Goal: Task Accomplishment & Management: Complete application form

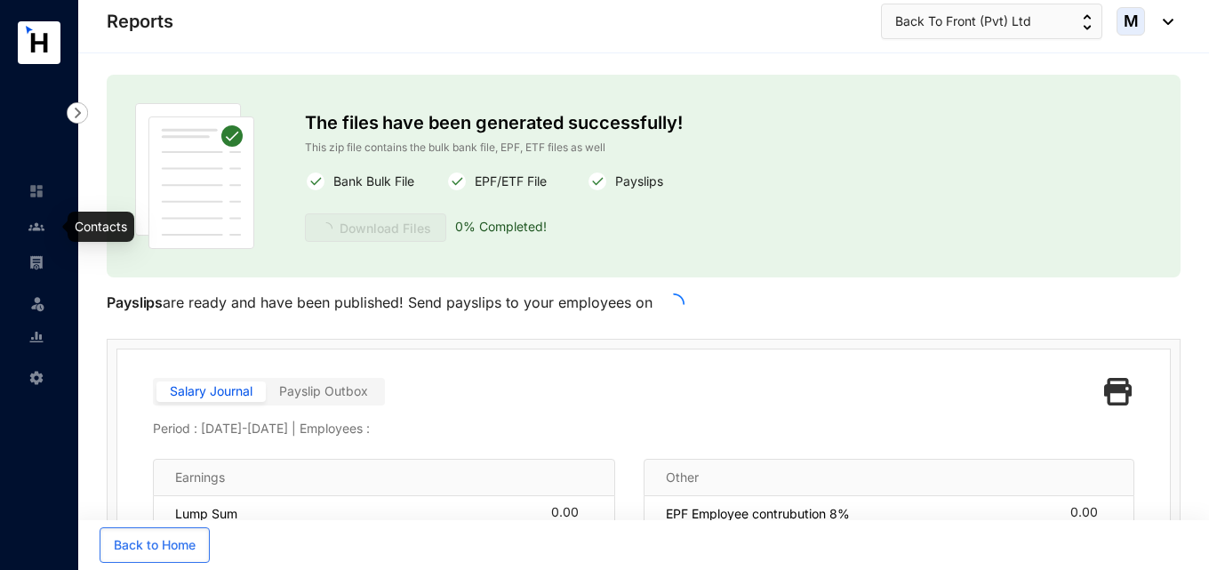
click at [36, 220] on img at bounding box center [36, 227] width 16 height 16
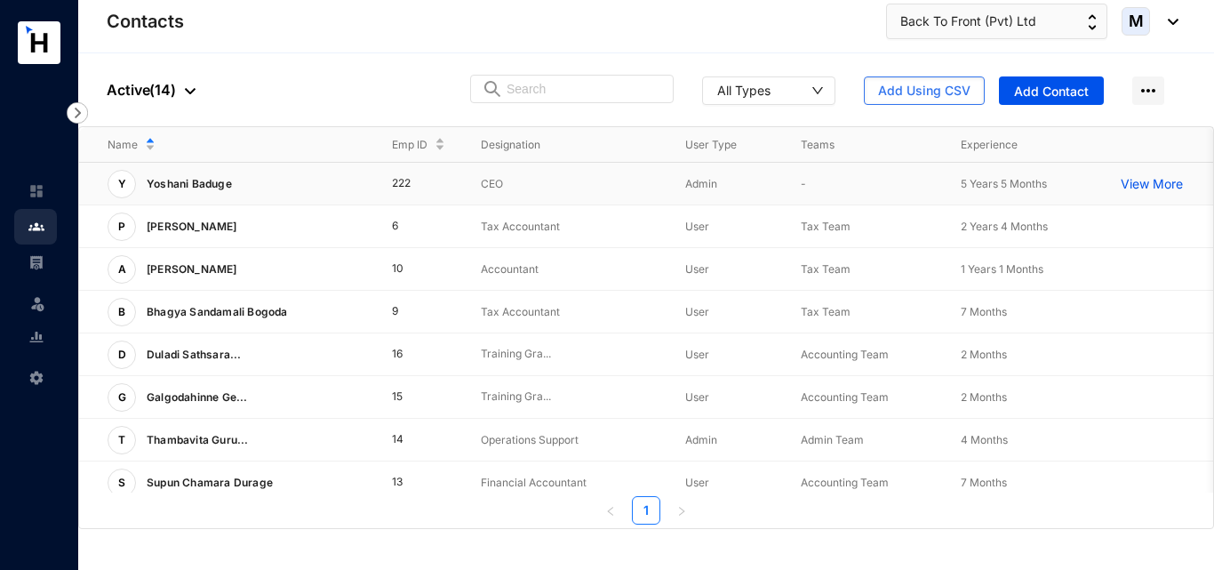
click at [451, 189] on td "222" at bounding box center [407, 184] width 89 height 43
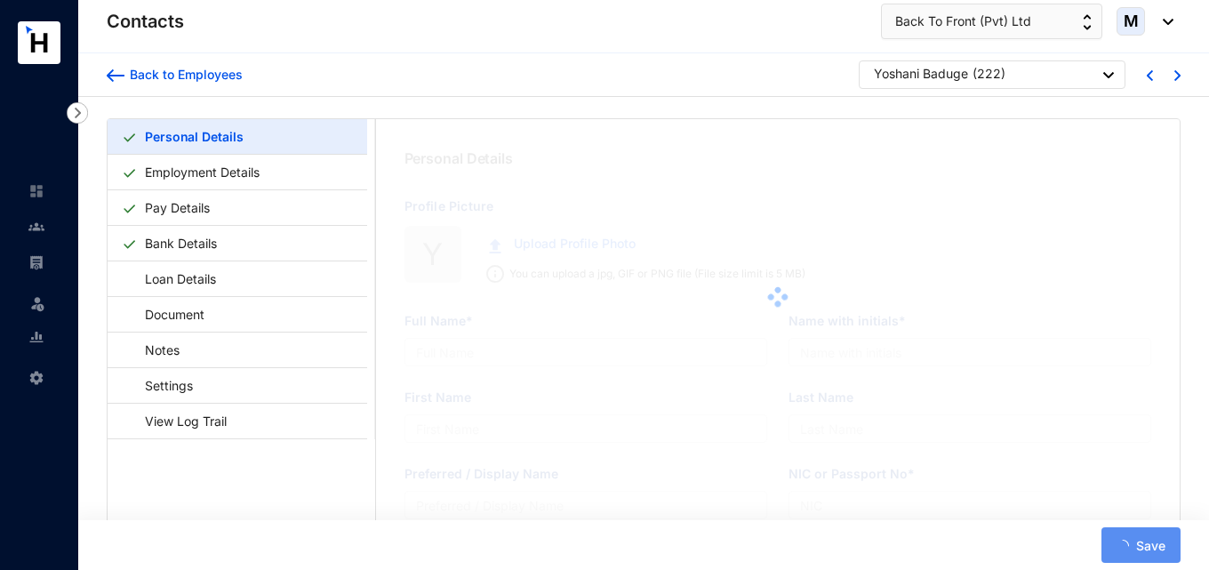
type input "Yoshani Baduge"
type input "YB"
type input "Yoshani"
type input "Baduge"
type input "Yoshani Baduge"
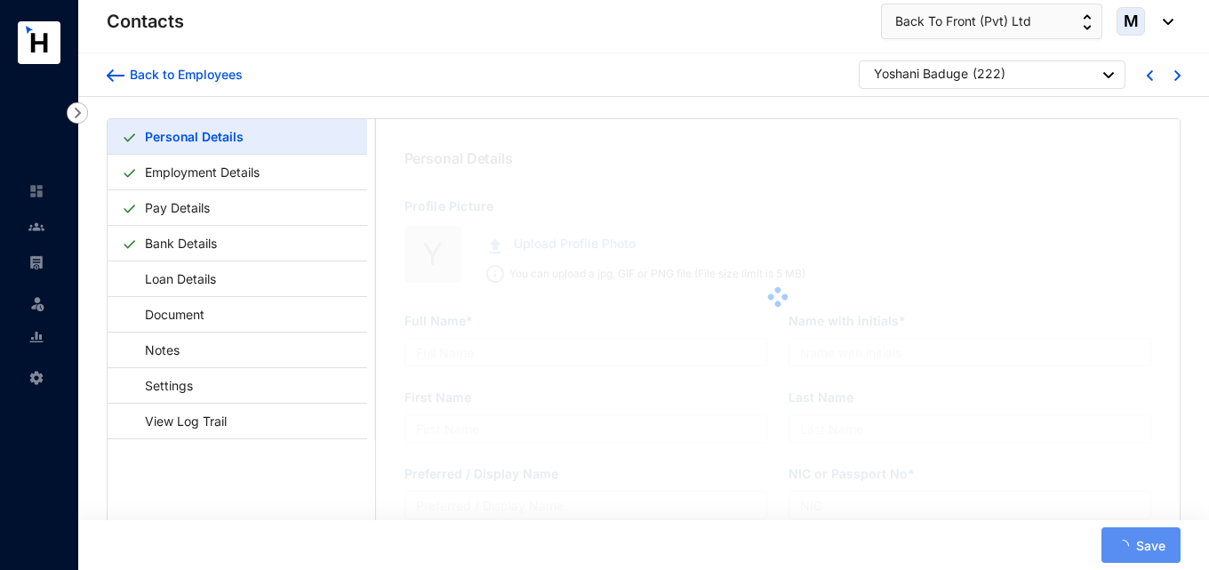
type input "2222222"
type input "779284833"
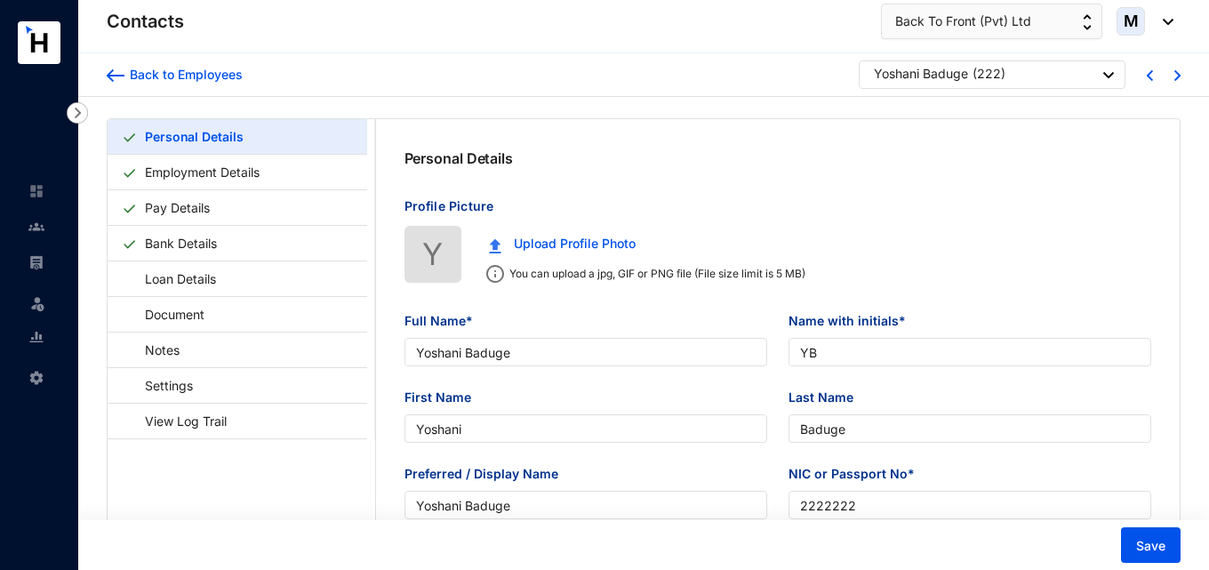
type input "2000-10-04"
click at [257, 181] on link "Employment Details" at bounding box center [202, 172] width 129 height 36
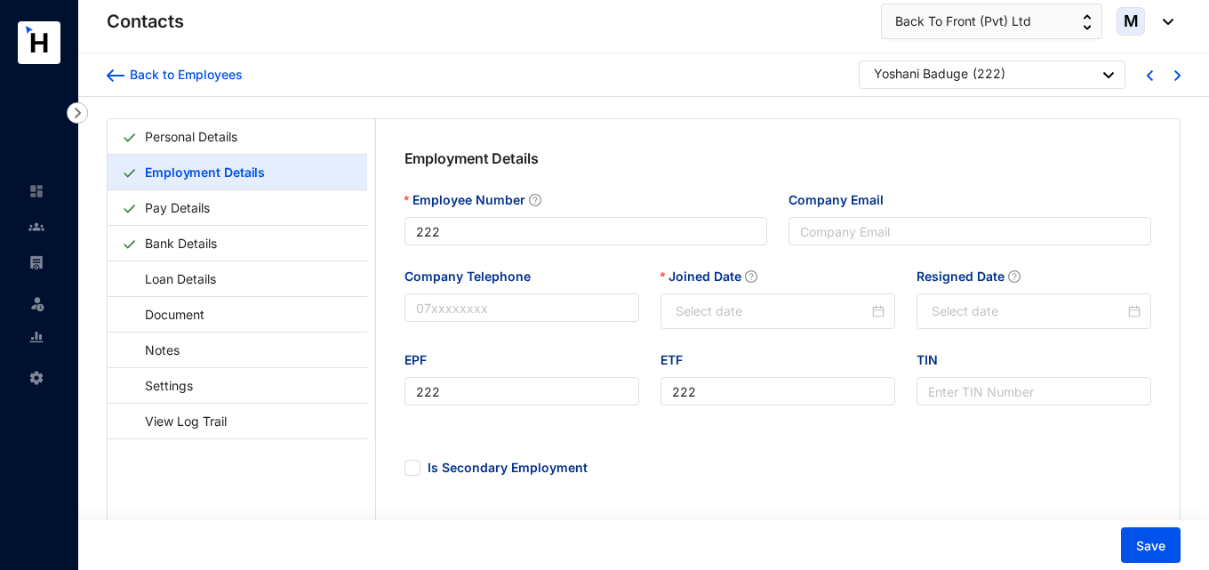
type input "2020-04-30"
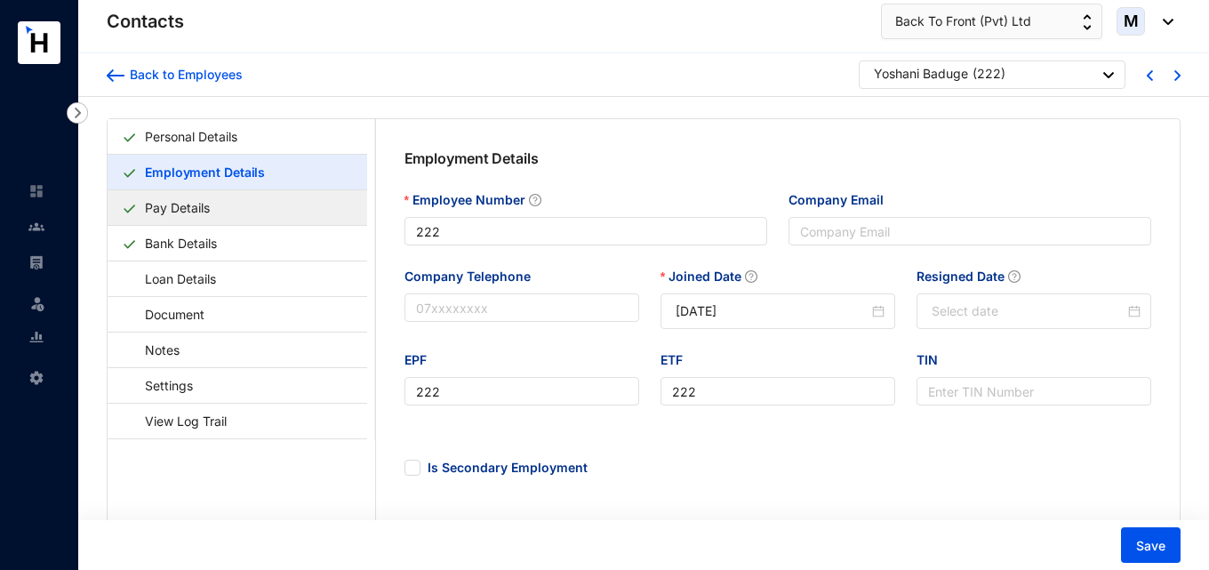
click at [217, 204] on link "Pay Details" at bounding box center [177, 207] width 79 height 36
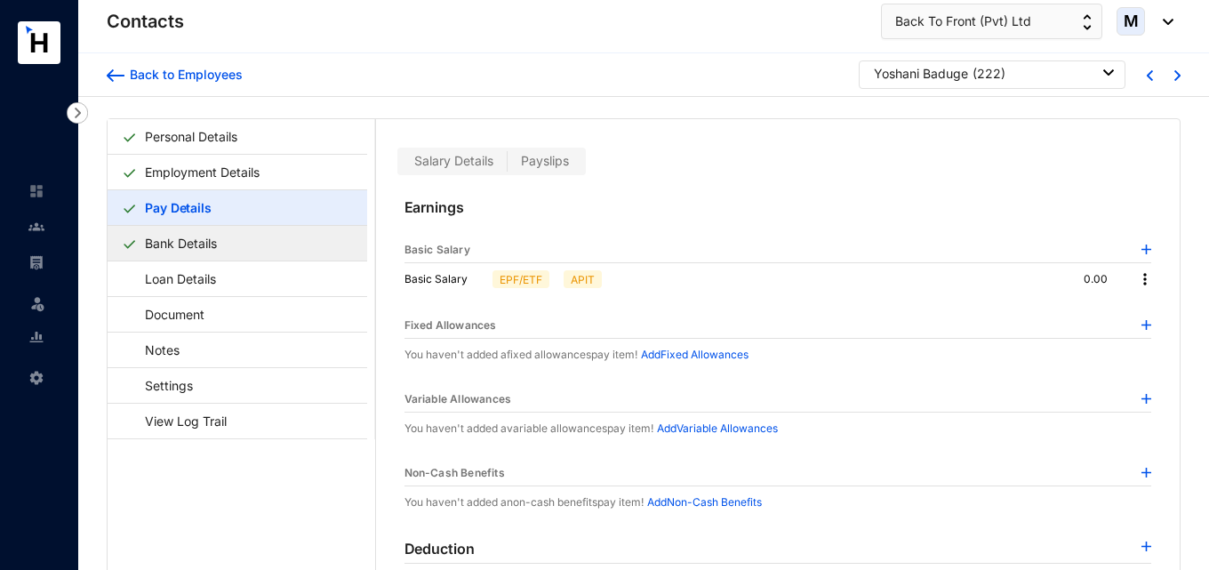
click at [207, 239] on link "Bank Details" at bounding box center [181, 243] width 86 height 36
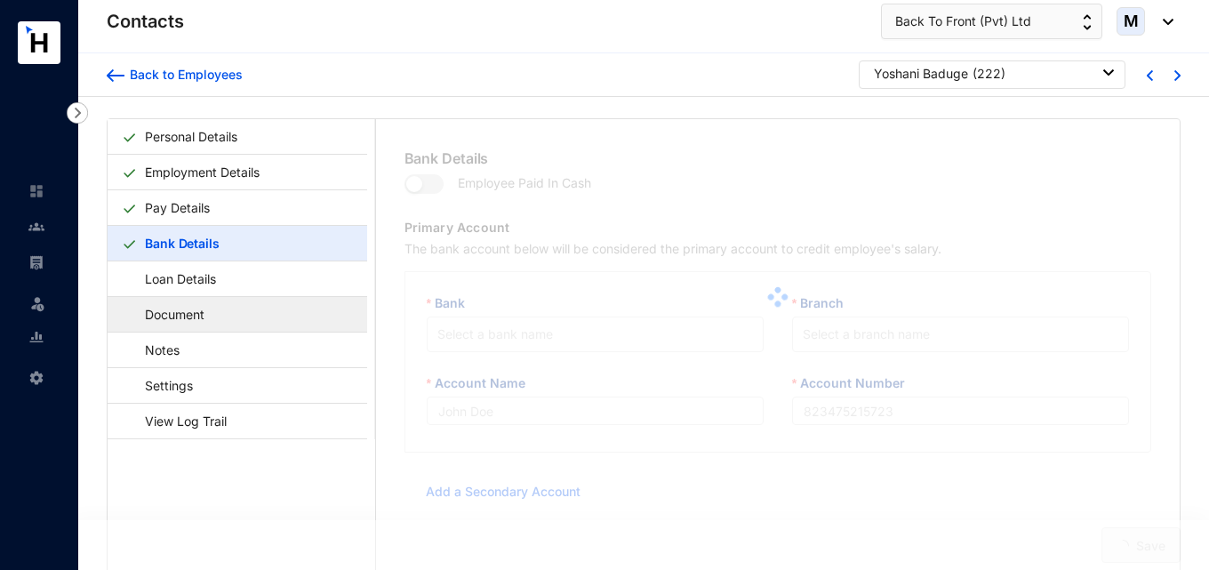
type input "YB"
type input "111111111"
type input "yoshani@back-to-front.com"
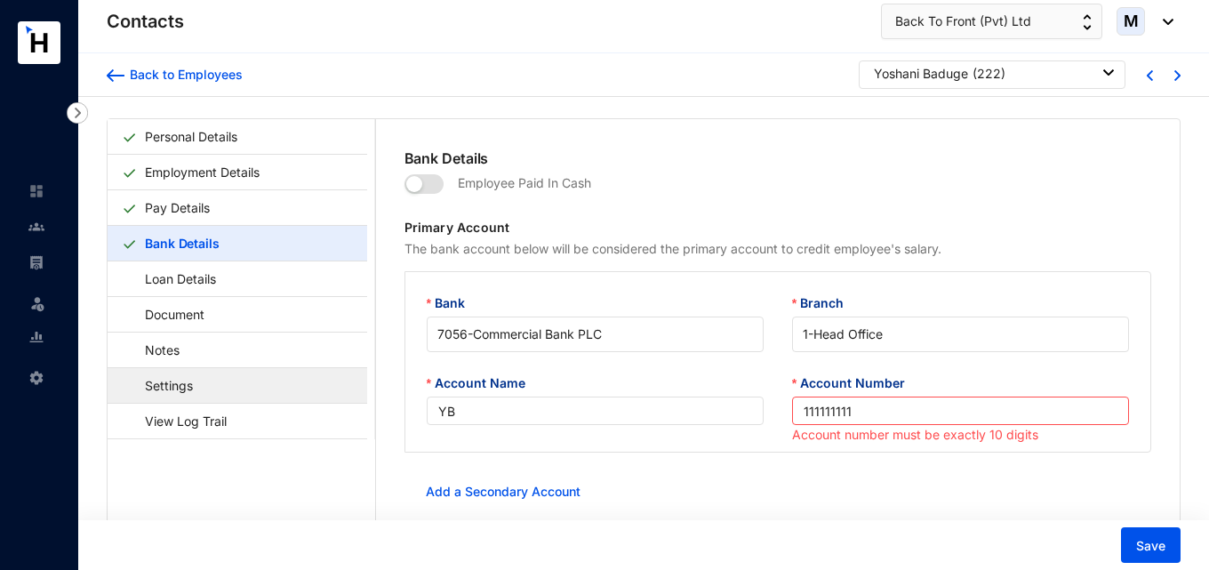
click at [199, 382] on link "Settings" at bounding box center [160, 385] width 77 height 36
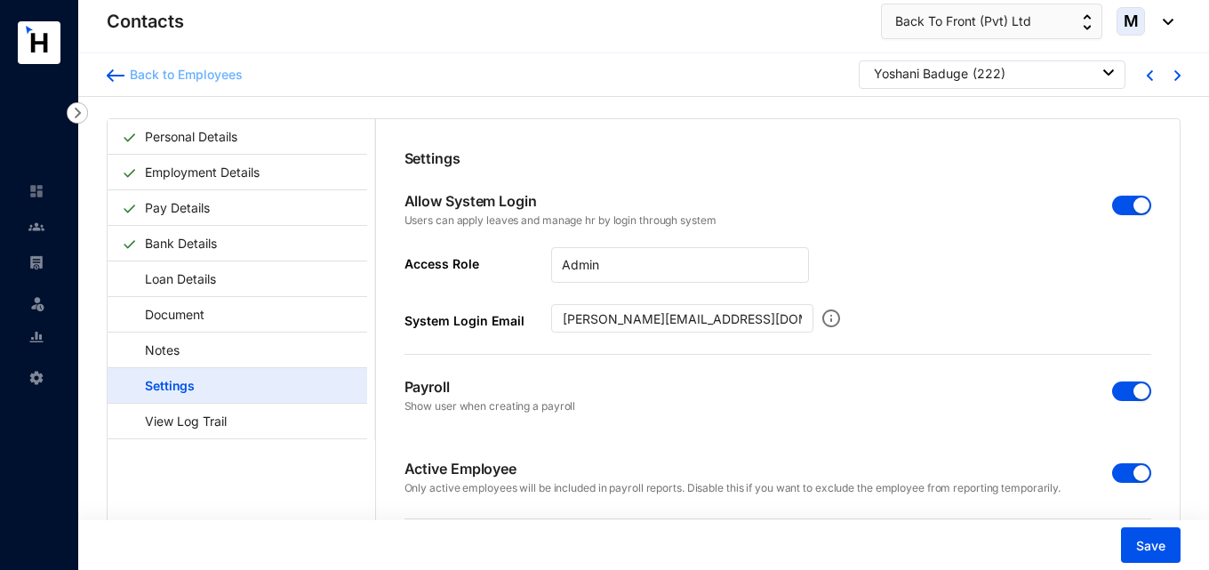
click at [117, 76] on img at bounding box center [116, 75] width 18 height 12
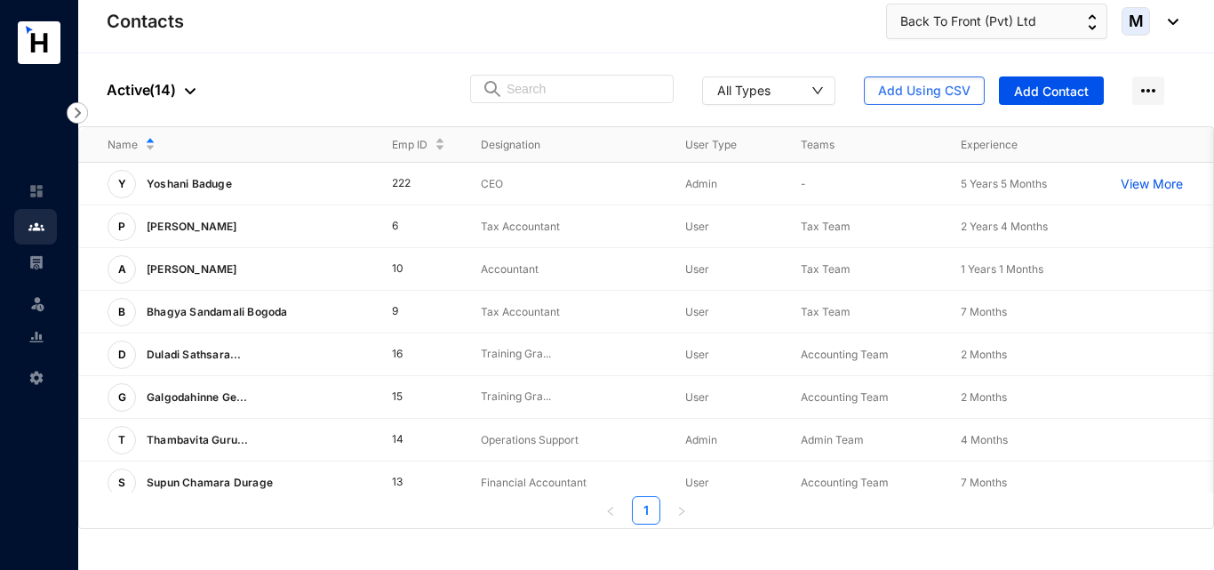
click at [409, 186] on td "222" at bounding box center [407, 184] width 89 height 43
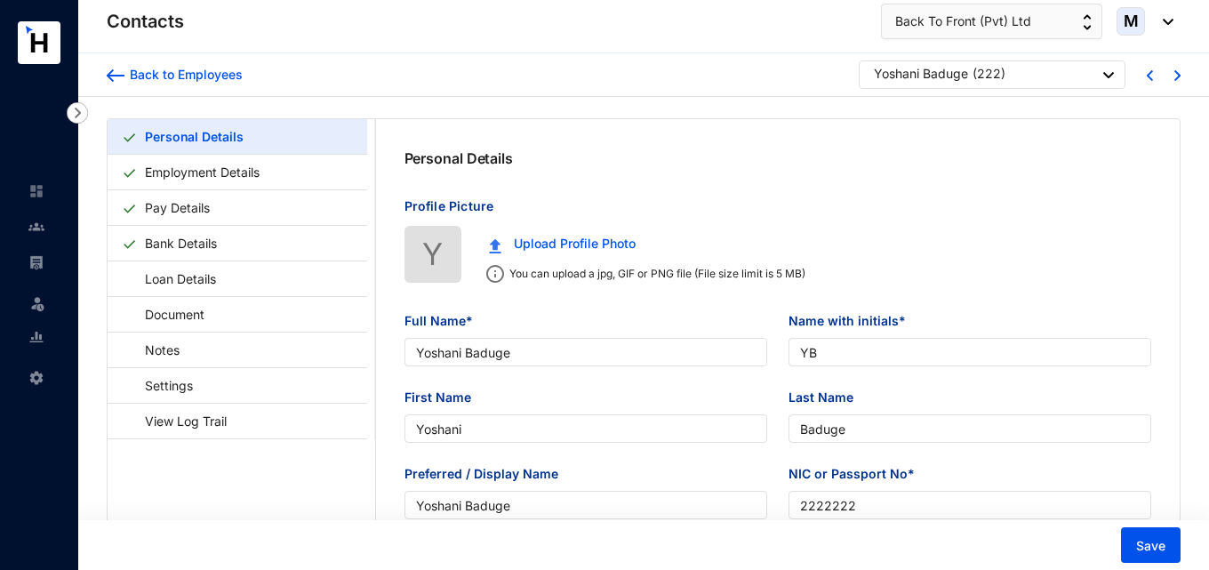
type input "2000-10-04"
click at [116, 73] on img at bounding box center [116, 75] width 18 height 12
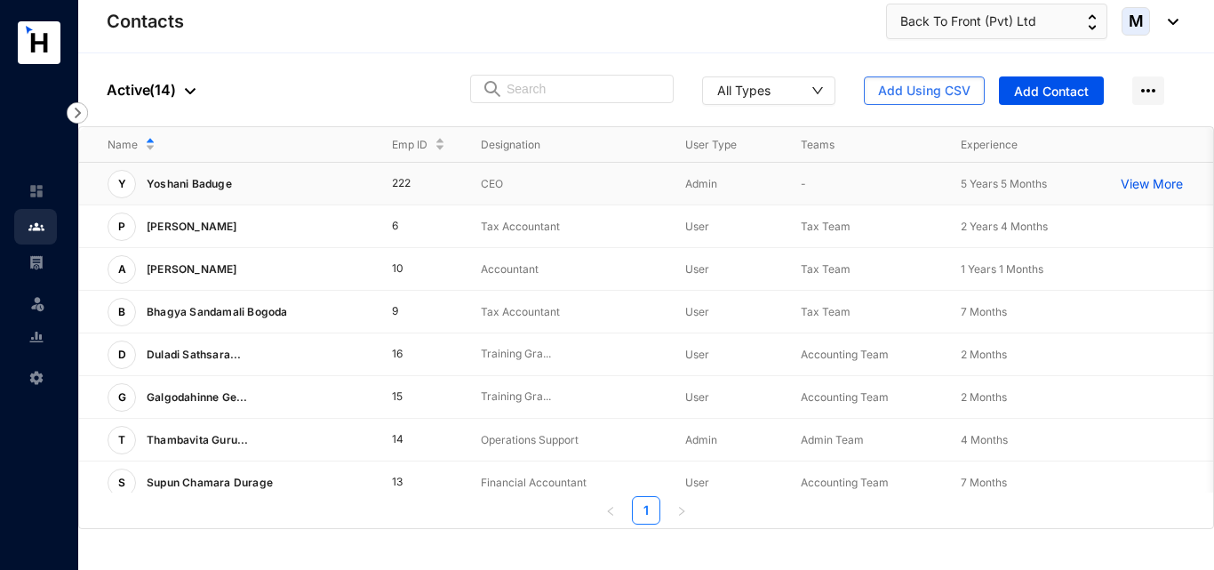
click at [276, 191] on div "Y Yoshani Baduge" at bounding box center [236, 184] width 256 height 28
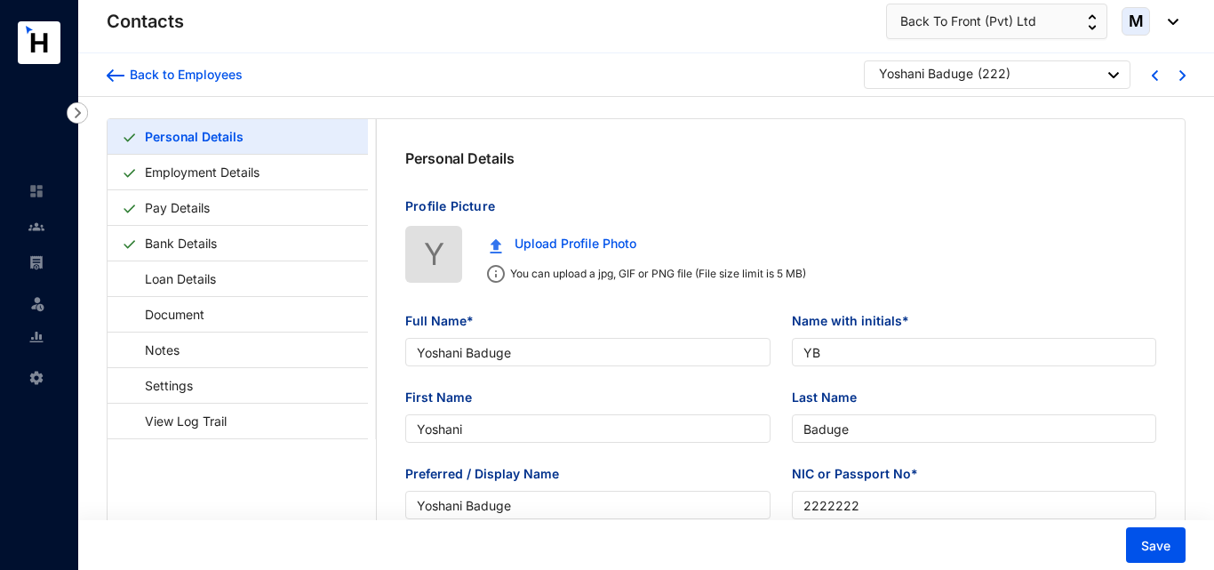
type input "2000-10-04"
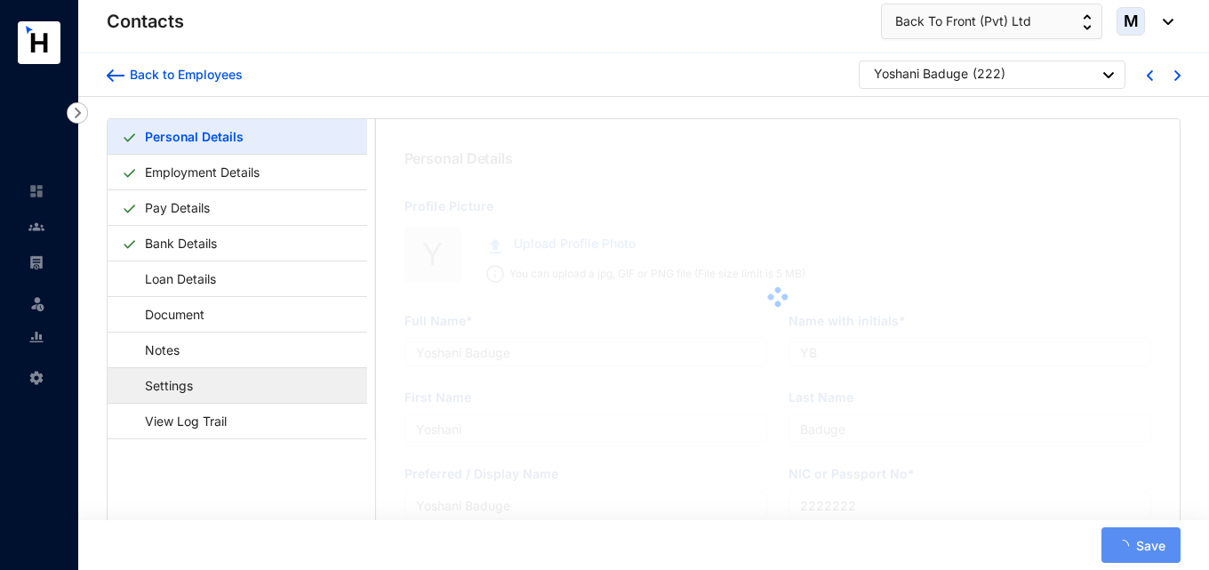
click at [199, 381] on link "Settings" at bounding box center [160, 385] width 77 height 36
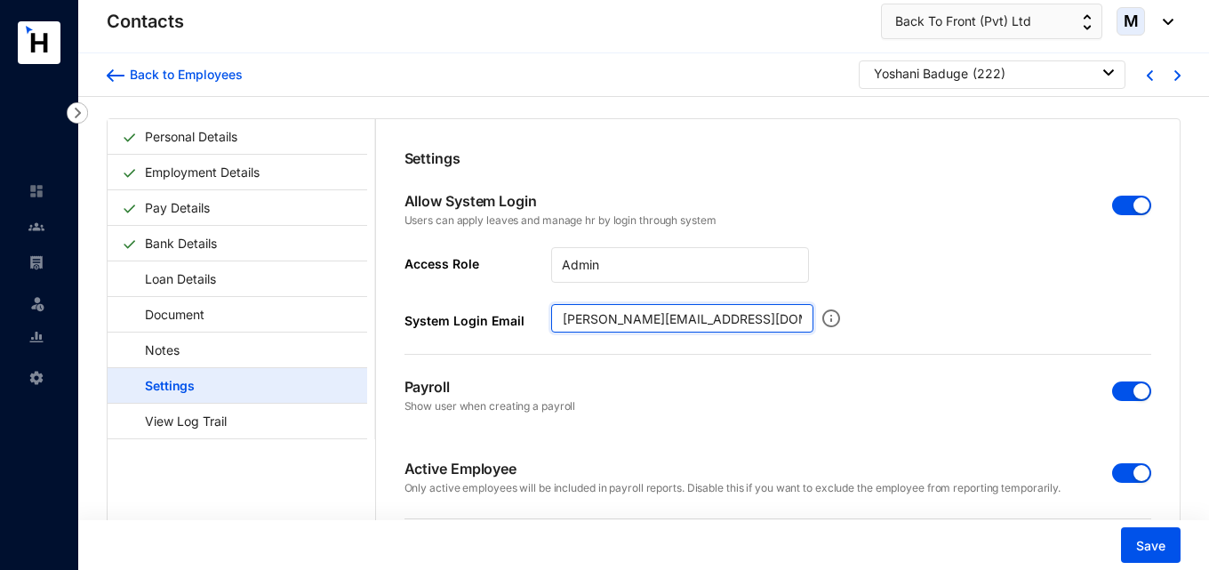
click at [559, 324] on input "yoshani@back-to-front.com" at bounding box center [682, 318] width 262 height 28
click at [626, 381] on div "Payroll Show user when creating a payroll" at bounding box center [777, 396] width 747 height 82
drag, startPoint x: 743, startPoint y: 320, endPoint x: 462, endPoint y: 314, distance: 280.9
click at [462, 314] on div "System Login Email yoshani@back-to-front.com" at bounding box center [608, 318] width 409 height 28
click at [887, 273] on div "Access Role Admin" at bounding box center [777, 275] width 747 height 57
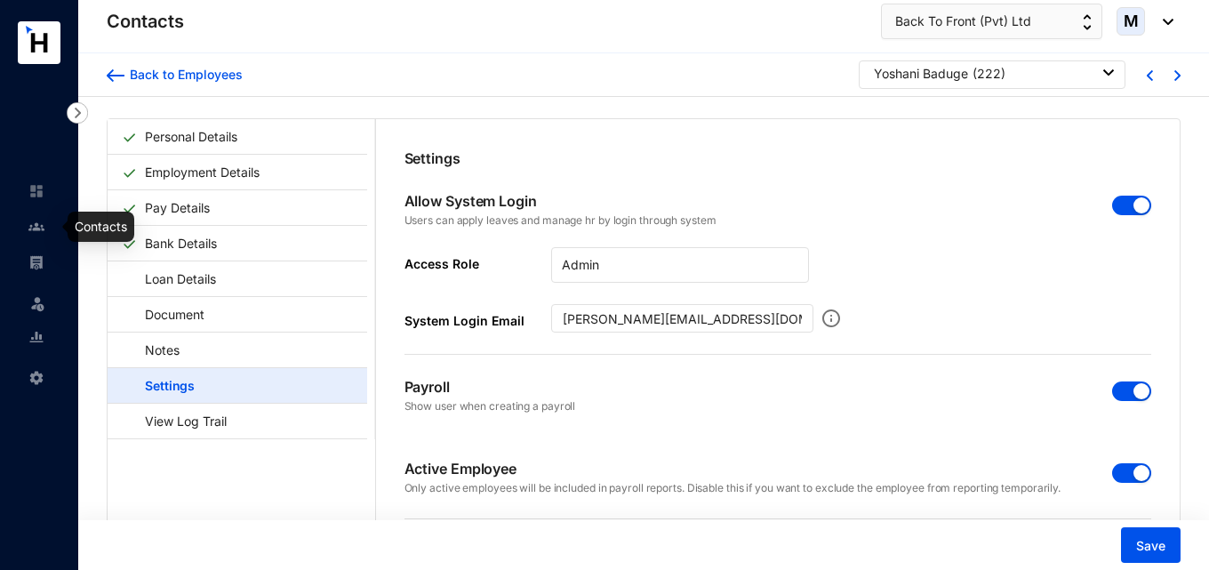
click at [40, 225] on img at bounding box center [36, 227] width 16 height 16
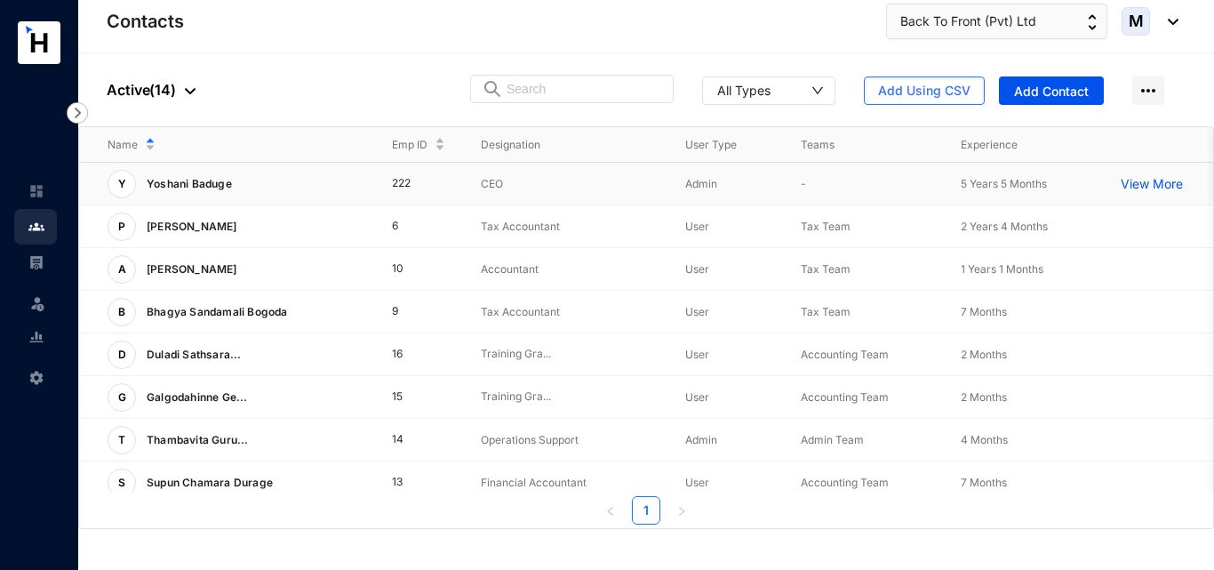
click at [1152, 188] on p "View More" at bounding box center [1156, 184] width 71 height 18
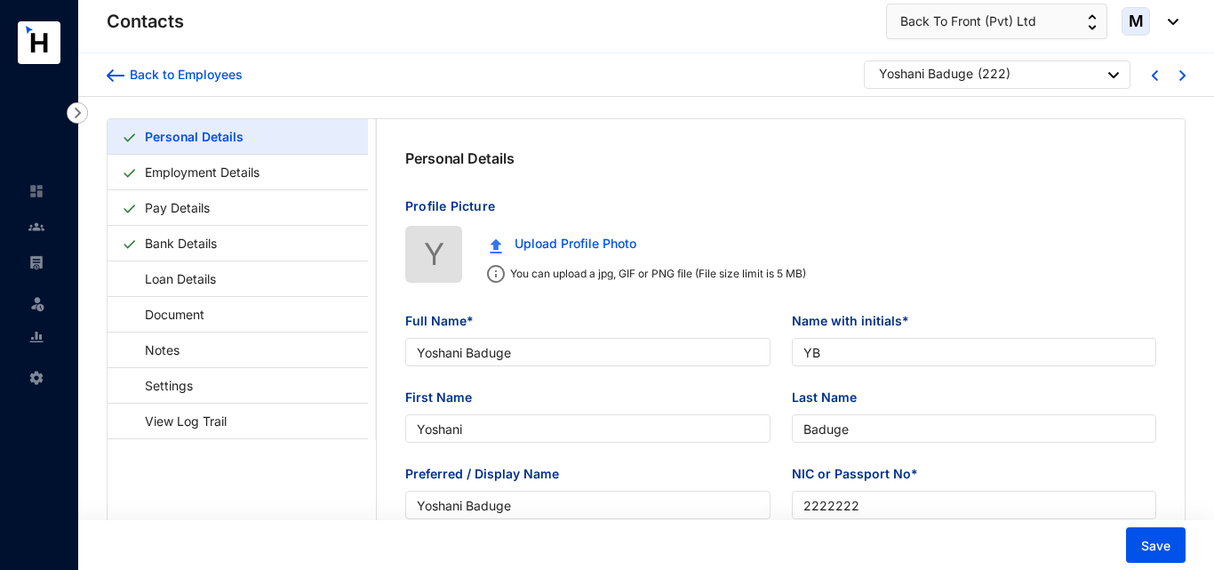
type input "2000-10-04"
click at [245, 176] on link "Employment Details" at bounding box center [202, 172] width 129 height 36
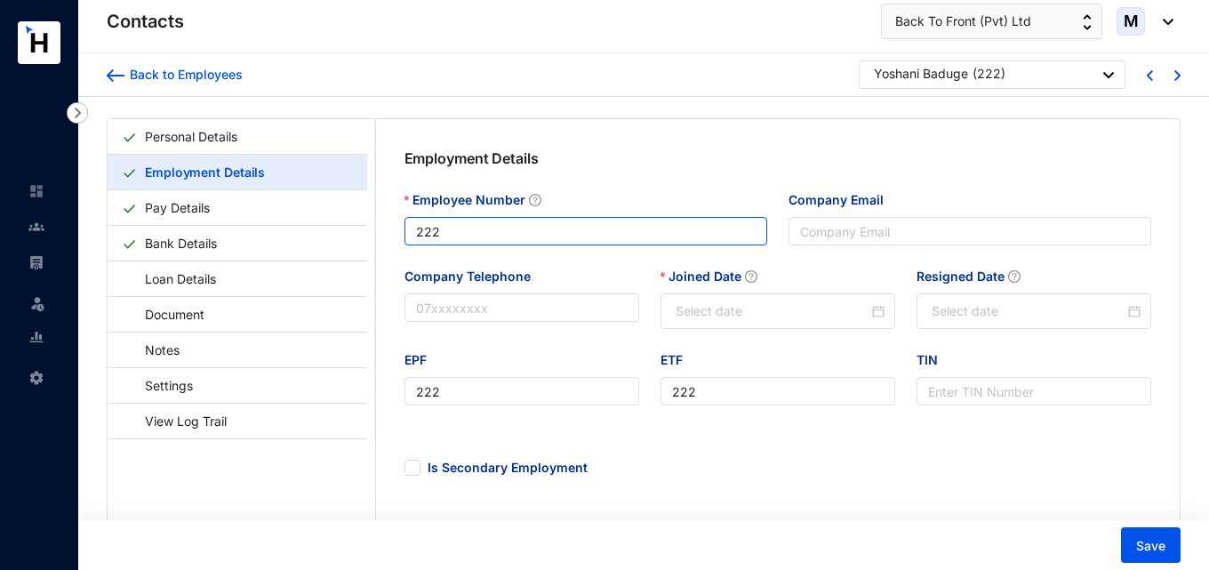
type input "2020-04-30"
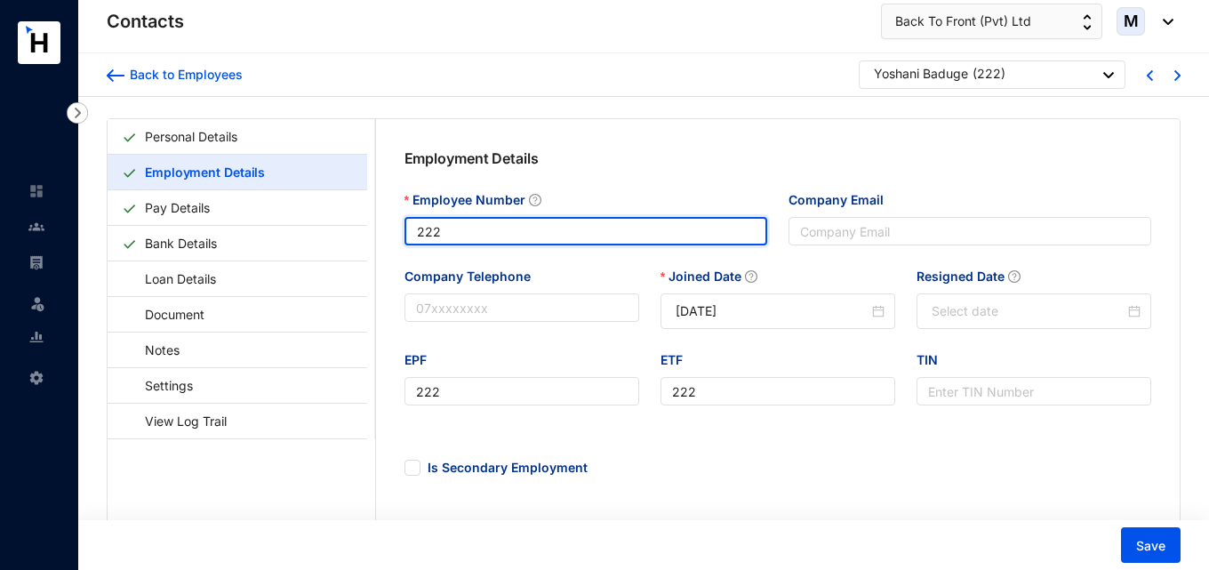
drag, startPoint x: 516, startPoint y: 234, endPoint x: 398, endPoint y: 233, distance: 118.2
click at [398, 233] on div "Employee Number 222" at bounding box center [586, 228] width 384 height 76
type input "1"
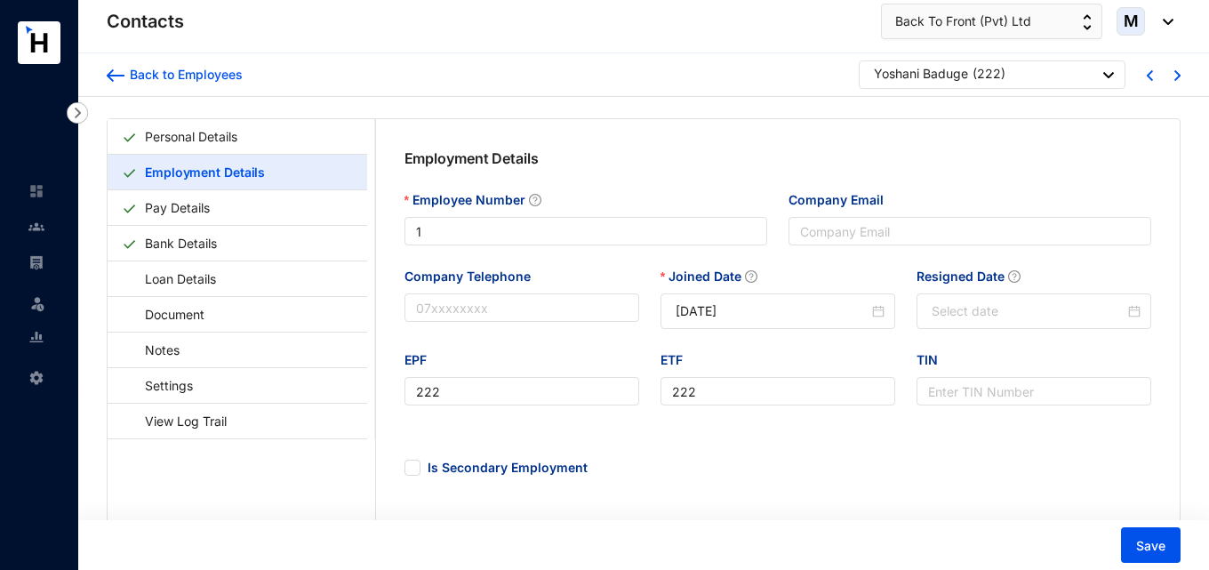
click at [530, 339] on div "Company Telephone" at bounding box center [522, 309] width 256 height 84
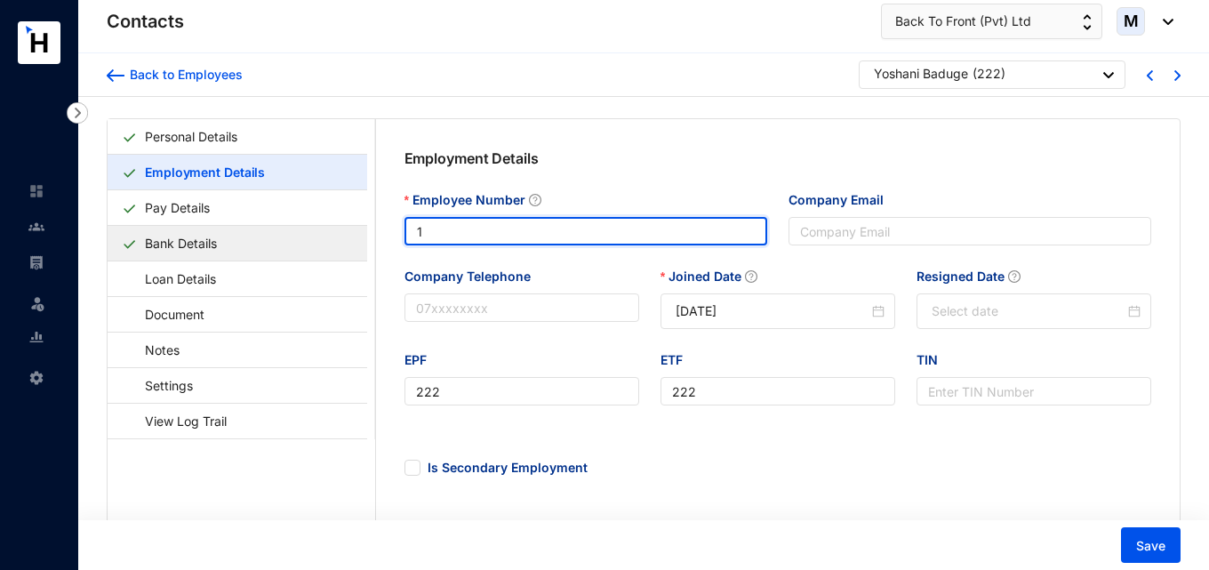
drag, startPoint x: 390, startPoint y: 238, endPoint x: 357, endPoint y: 243, distance: 33.2
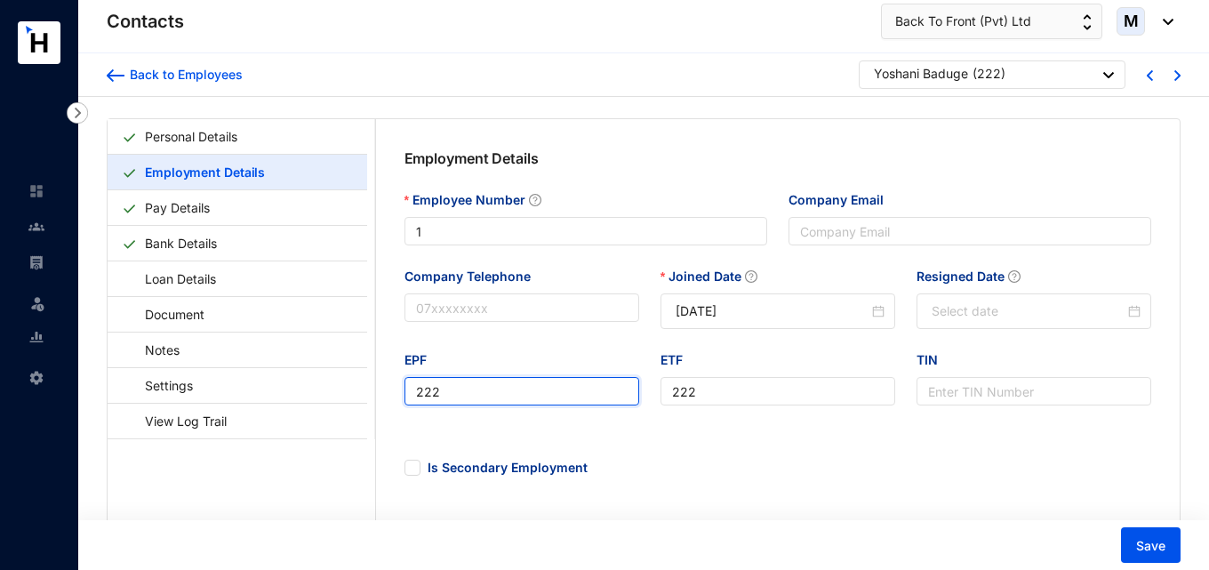
click at [480, 382] on input "222" at bounding box center [521, 391] width 235 height 28
paste input "1"
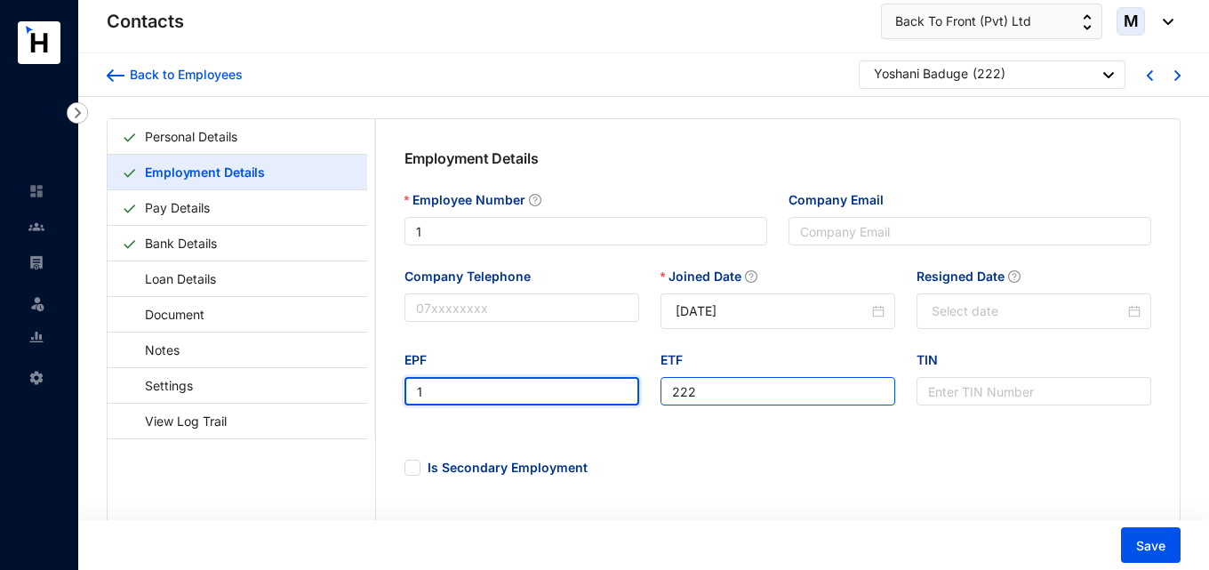
type input "1"
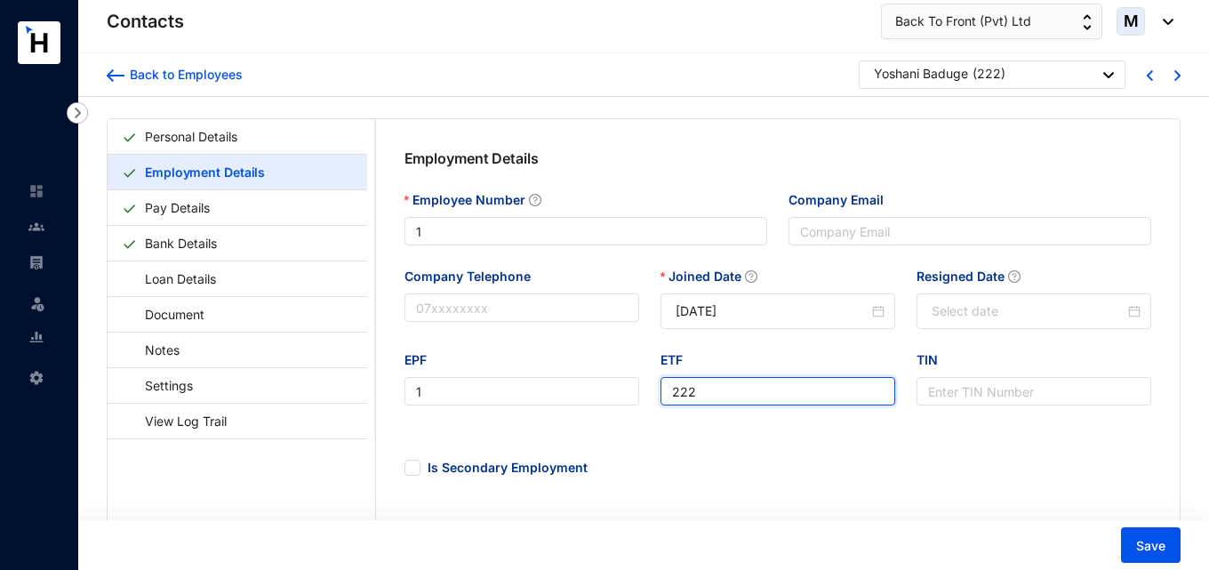
click at [707, 394] on input "222" at bounding box center [777, 391] width 235 height 28
paste input "1"
type input "1"
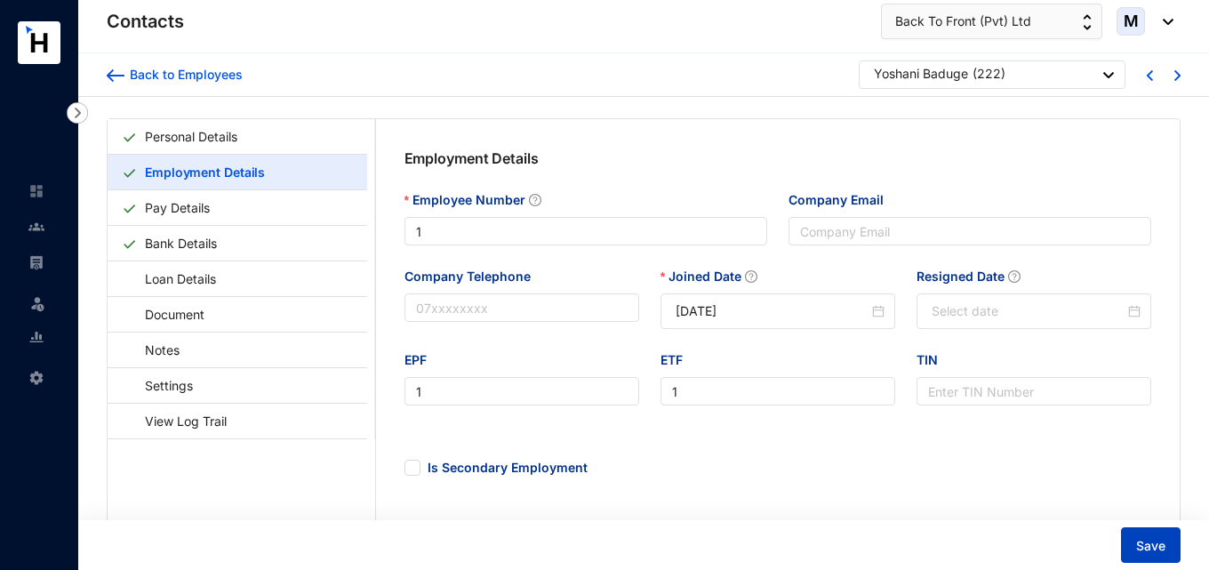
click at [1164, 539] on span "Save" at bounding box center [1150, 546] width 29 height 18
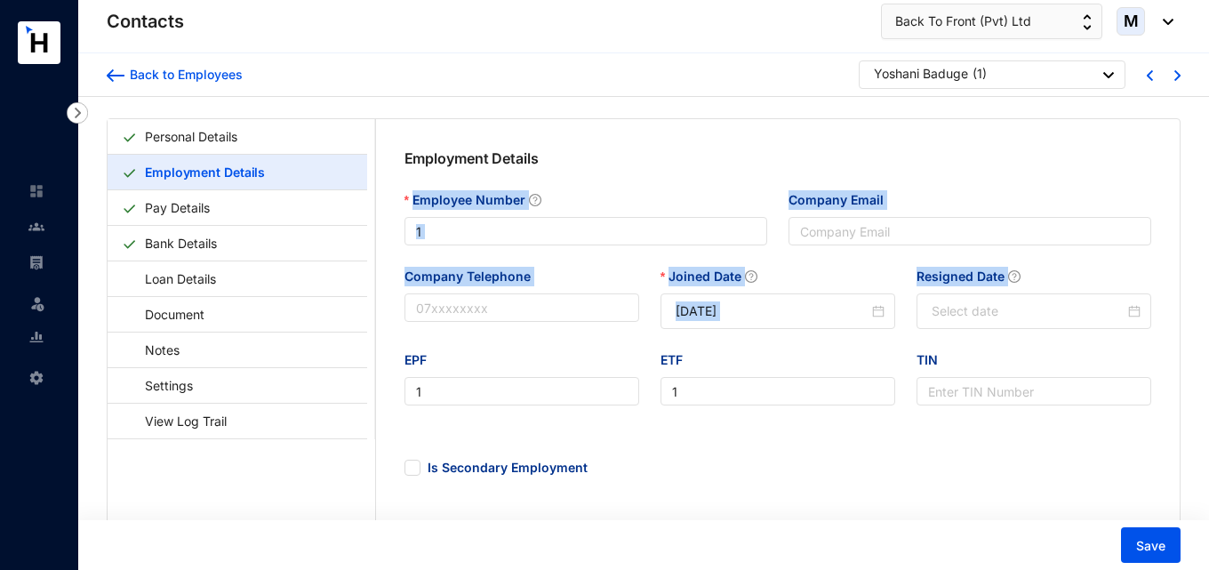
drag, startPoint x: 1204, startPoint y: 180, endPoint x: 1211, endPoint y: 327, distance: 147.7
click at [1209, 327] on html "Contacts Leave Settings Contacts Back To Front (Pvt) Ltd M Back to Employees Yo…" at bounding box center [604, 285] width 1209 height 570
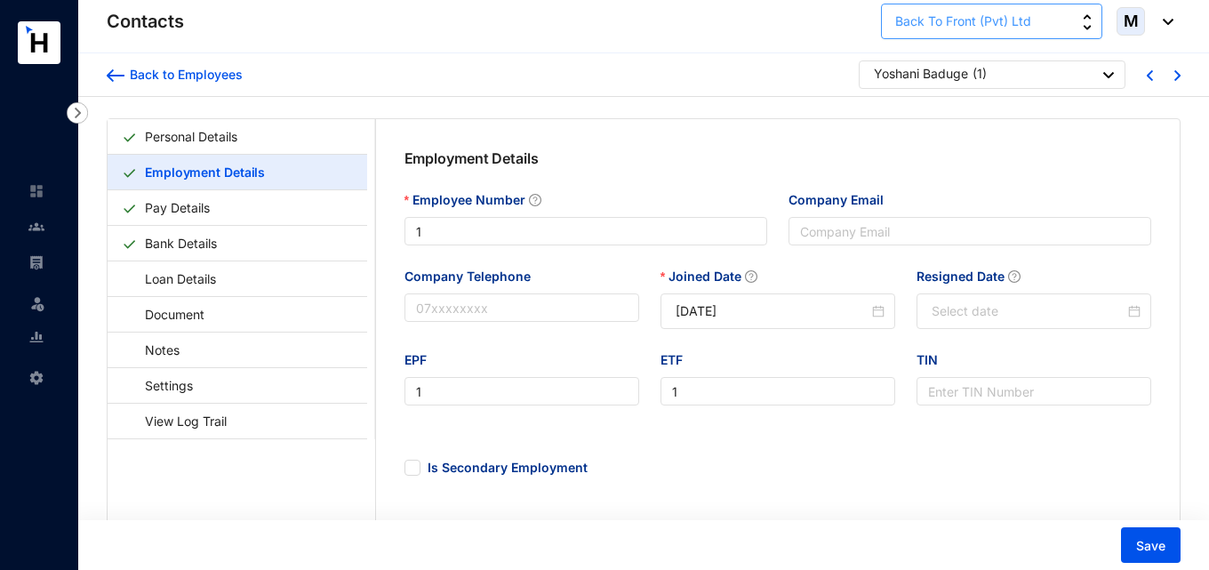
click at [981, 22] on span "Back To Front (Pvt) Ltd" at bounding box center [963, 22] width 136 height 20
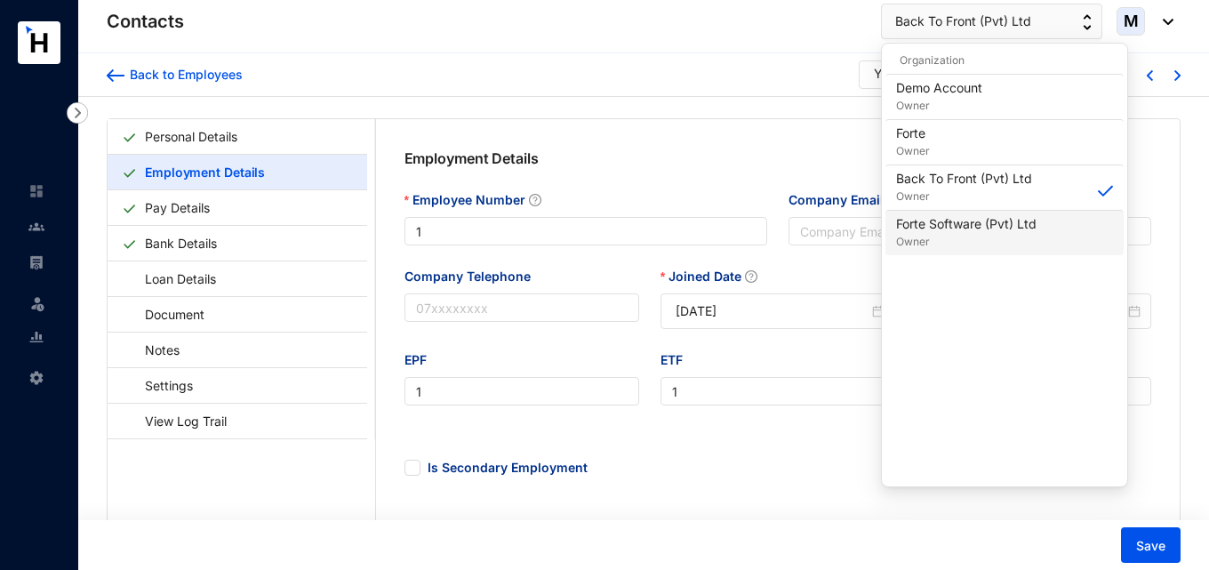
click at [927, 227] on p "Forte Software (Pvt) Ltd" at bounding box center [966, 224] width 140 height 18
